Goal: Navigation & Orientation: Find specific page/section

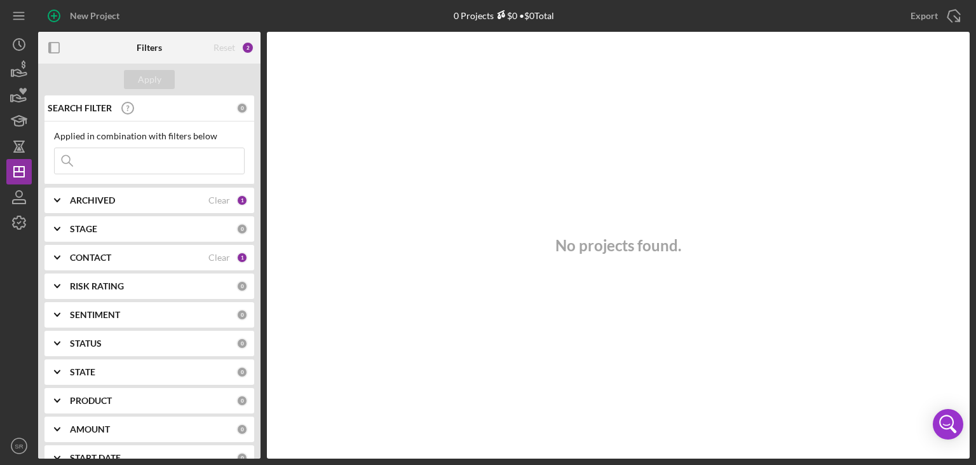
click at [60, 200] on icon "Icon/Expander" at bounding box center [57, 200] width 32 height 32
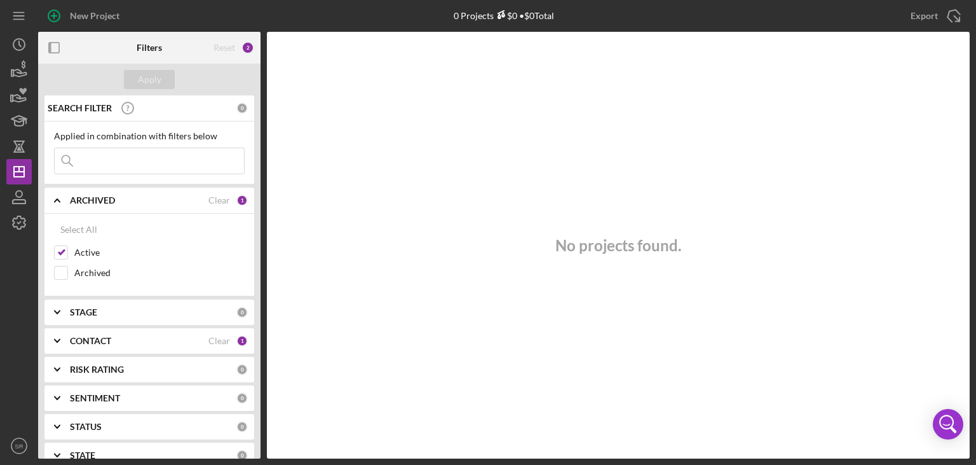
click at [60, 200] on icon "Icon/Expander" at bounding box center [57, 200] width 32 height 32
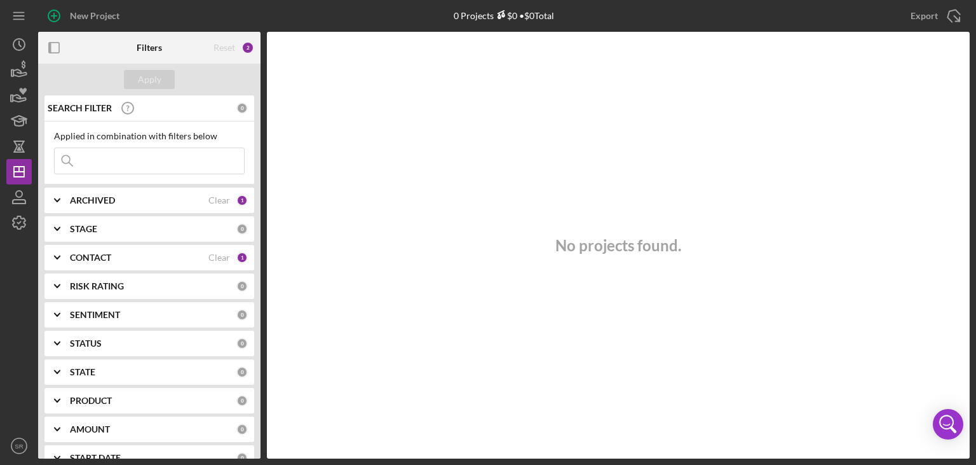
click at [74, 259] on b "CONTACT" at bounding box center [90, 257] width 41 height 10
click at [67, 332] on input "[PERSON_NAME]" at bounding box center [61, 329] width 13 height 13
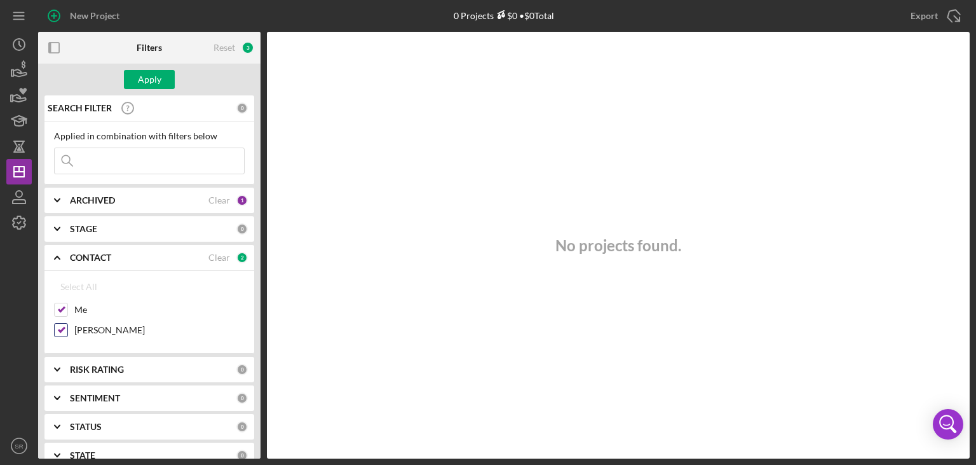
click at [67, 332] on input "[PERSON_NAME]" at bounding box center [61, 329] width 13 height 13
checkbox input "false"
click at [95, 257] on b "CONTACT" at bounding box center [90, 257] width 41 height 10
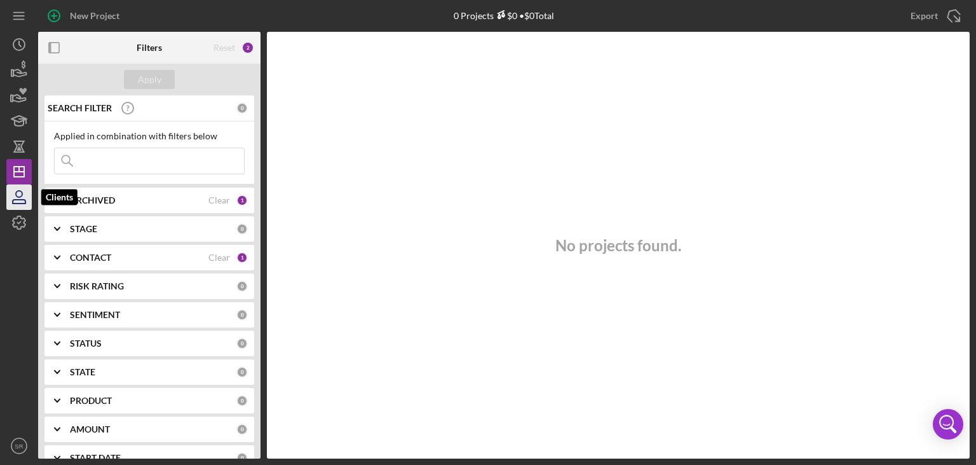
click at [30, 196] on icon "button" at bounding box center [19, 197] width 32 height 32
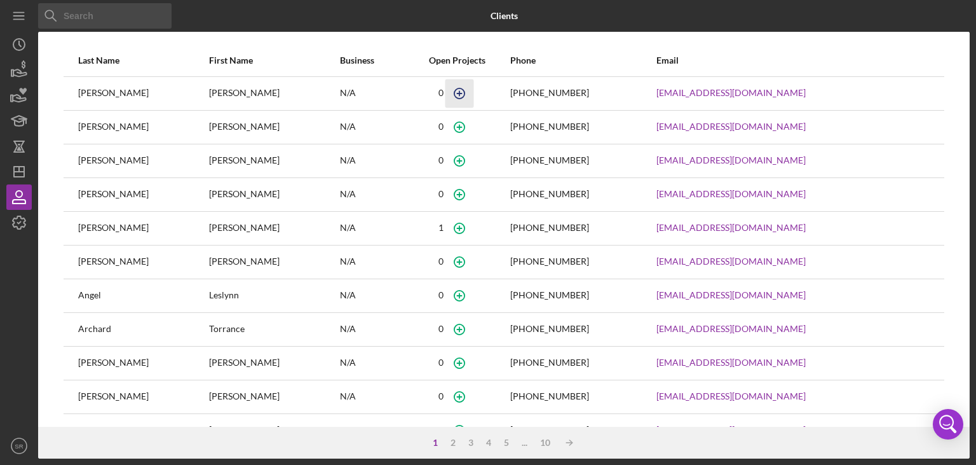
click at [446, 95] on icon "button" at bounding box center [460, 93] width 29 height 29
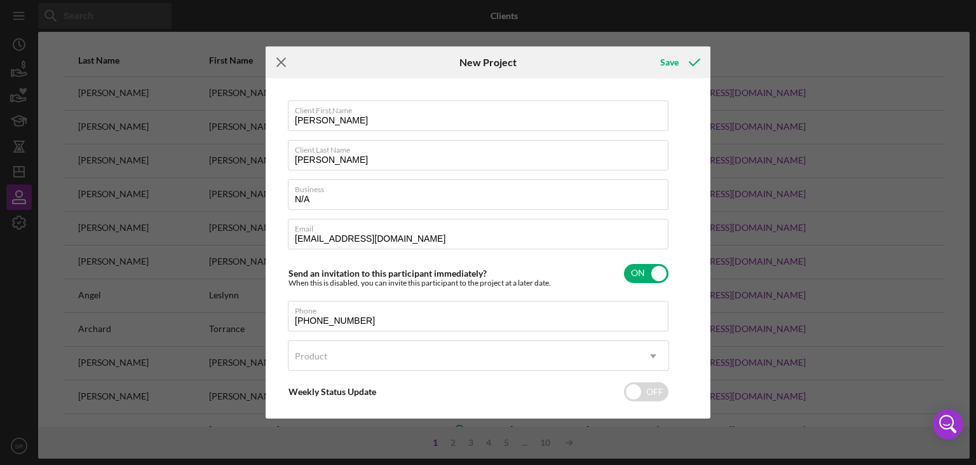
click at [280, 66] on icon "Icon/Menu Close" at bounding box center [282, 62] width 32 height 32
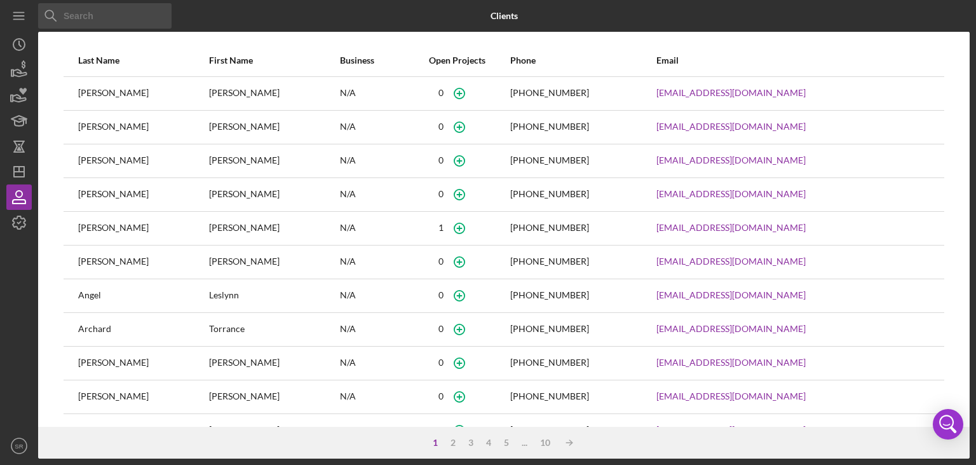
scroll to position [166, 0]
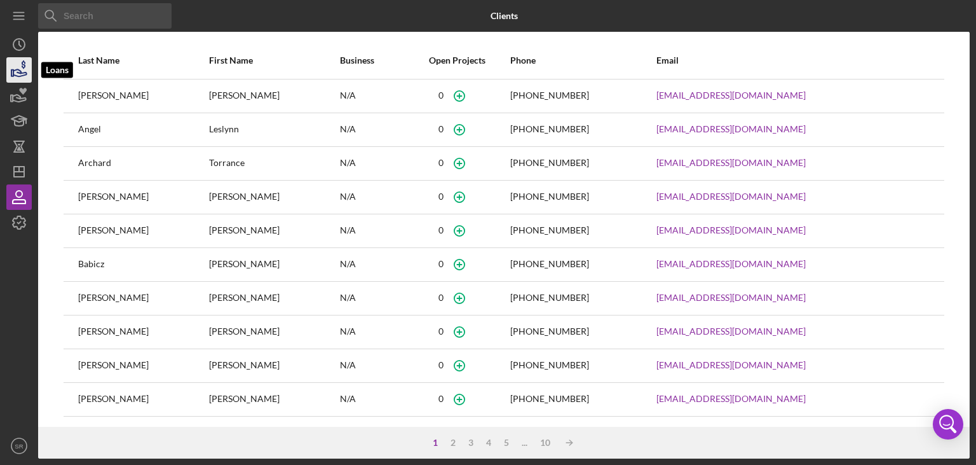
click at [18, 75] on icon "button" at bounding box center [19, 70] width 32 height 32
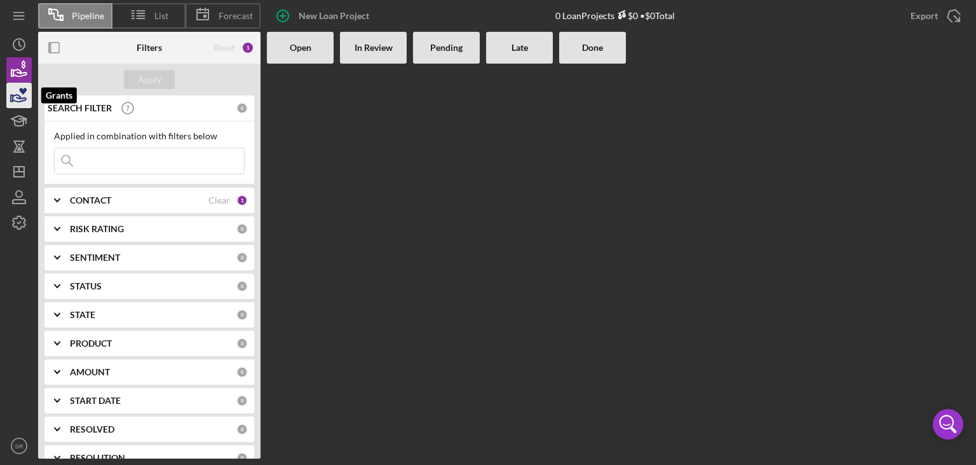
click at [12, 95] on polygon "button" at bounding box center [12, 98] width 2 height 6
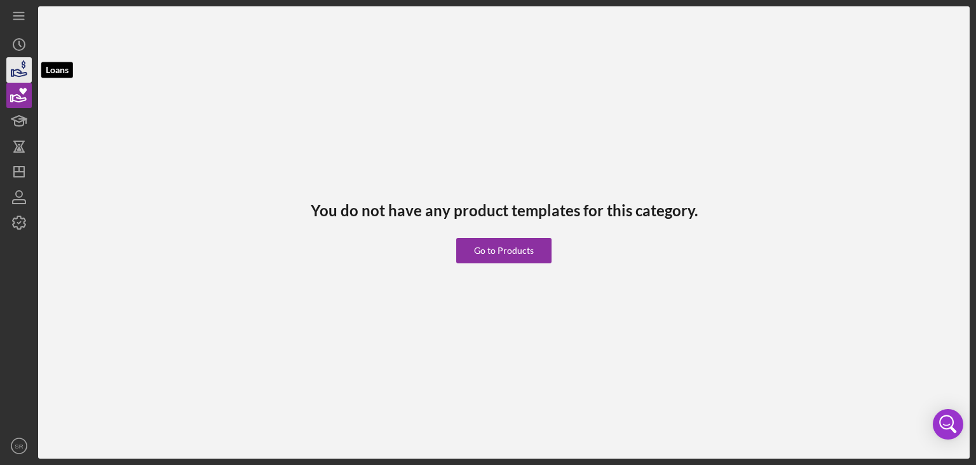
click at [20, 72] on icon "button" at bounding box center [19, 72] width 13 height 7
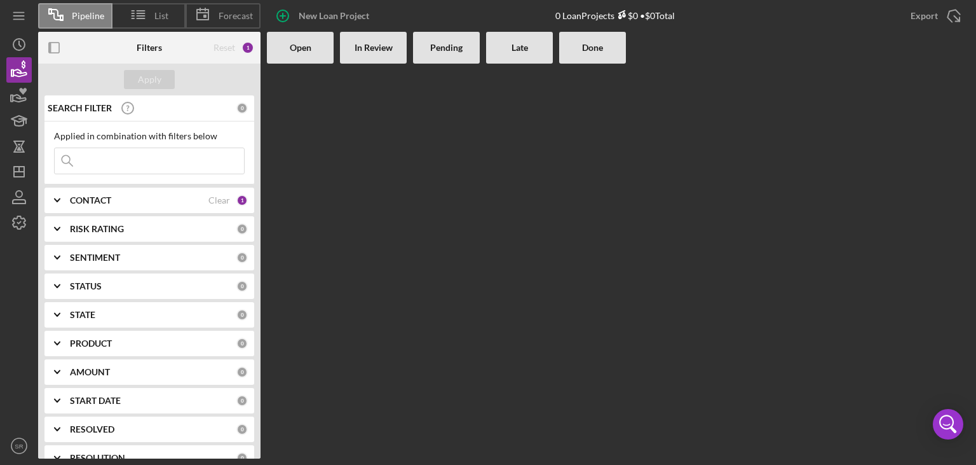
click at [72, 205] on icon "Icon/Expander" at bounding box center [57, 200] width 32 height 32
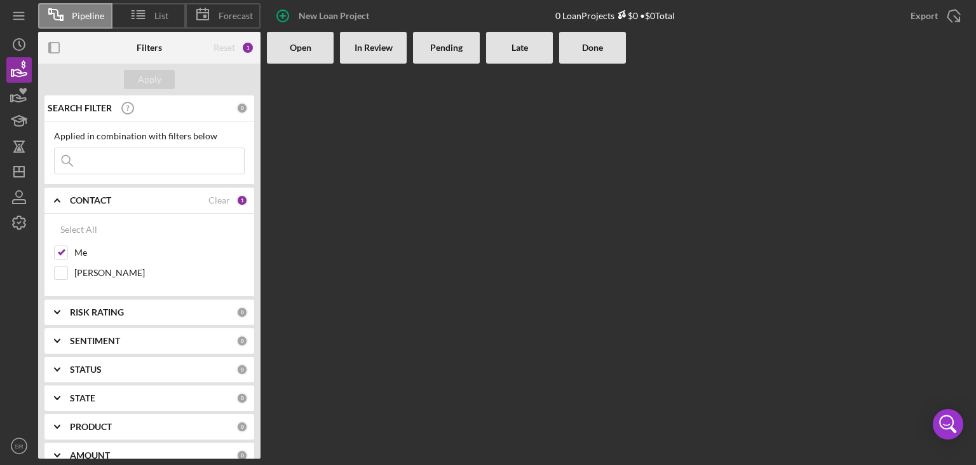
click at [72, 205] on icon "Icon/Expander" at bounding box center [57, 200] width 32 height 32
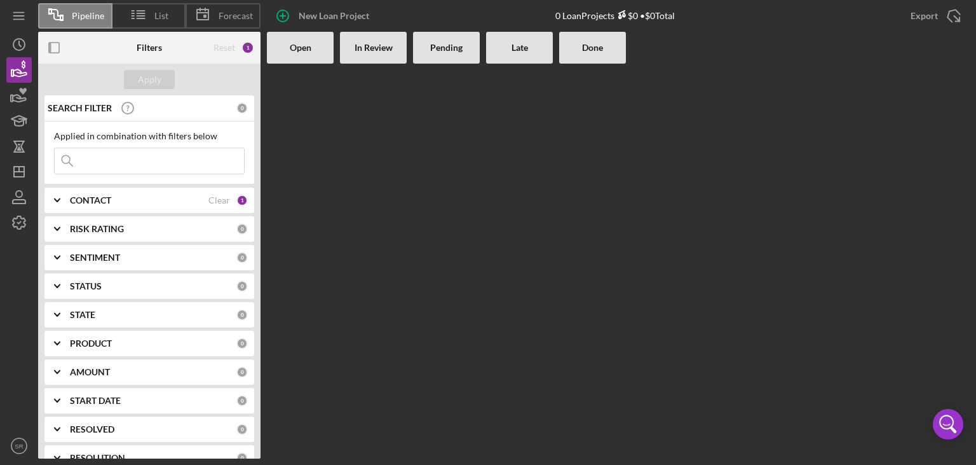
click at [78, 235] on div "RISK RATING 0" at bounding box center [159, 228] width 178 height 25
click at [19, 125] on icon "button" at bounding box center [19, 123] width 9 height 5
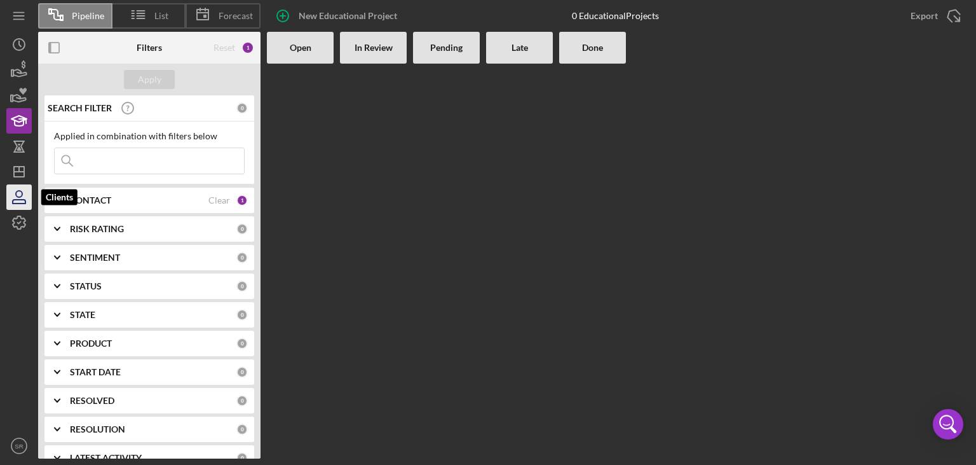
click at [22, 207] on icon "button" at bounding box center [19, 197] width 32 height 32
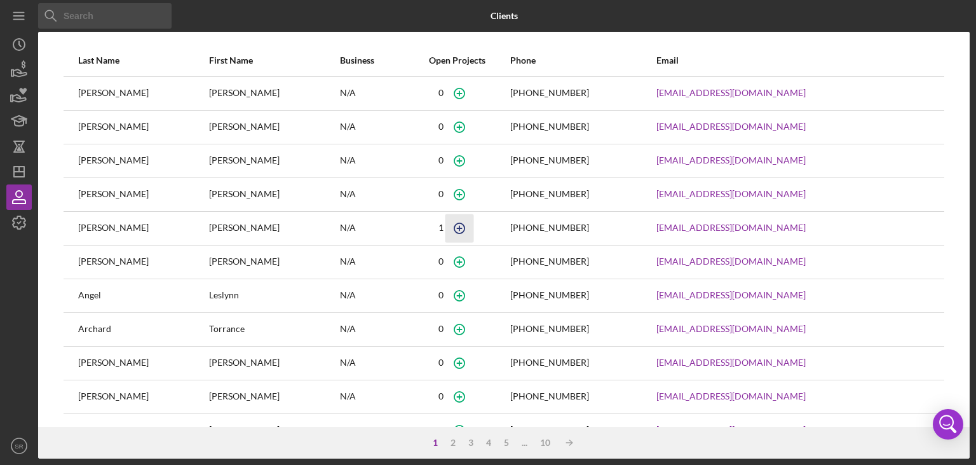
click at [446, 228] on icon "button" at bounding box center [460, 228] width 29 height 29
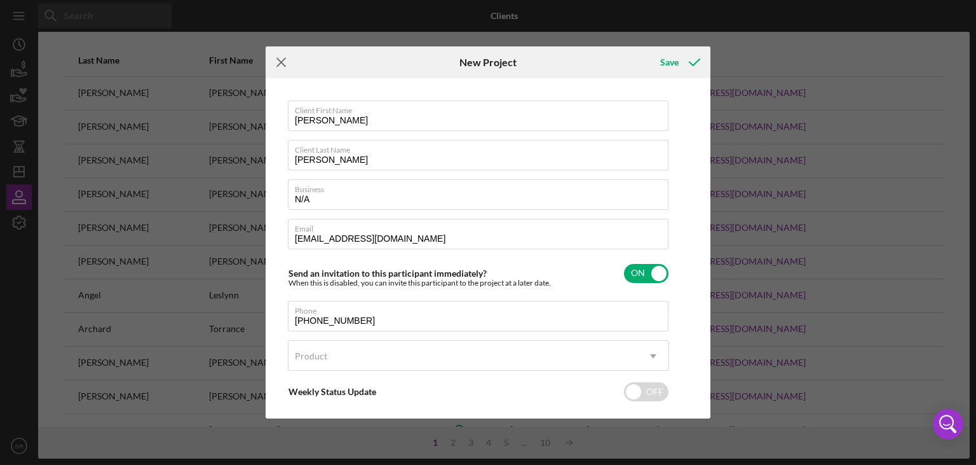
click at [273, 57] on icon "Icon/Menu Close" at bounding box center [282, 62] width 32 height 32
